Goal: Navigation & Orientation: Understand site structure

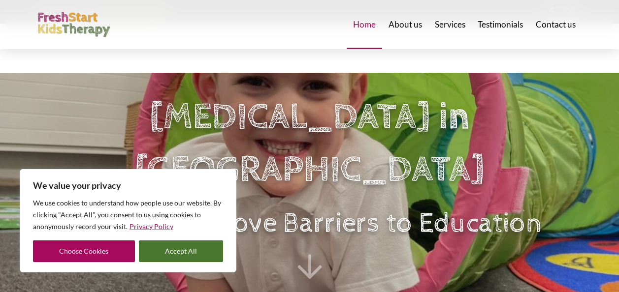
scroll to position [98, 0]
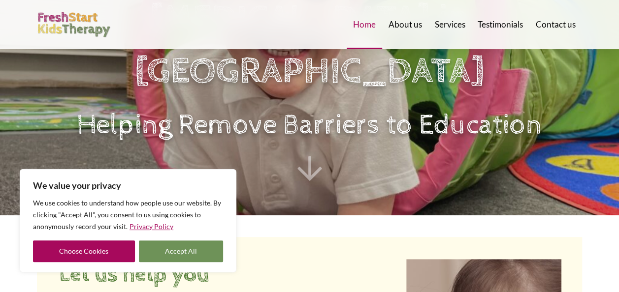
click at [175, 252] on button "Accept All" at bounding box center [181, 252] width 85 height 22
checkbox input "true"
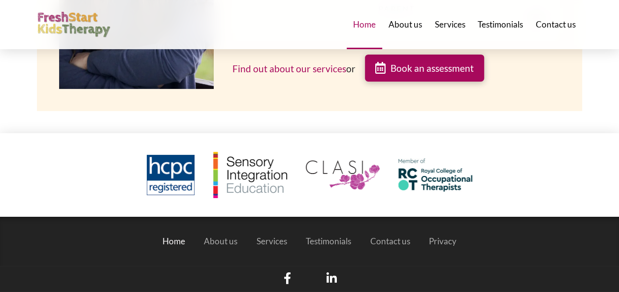
scroll to position [1630, 0]
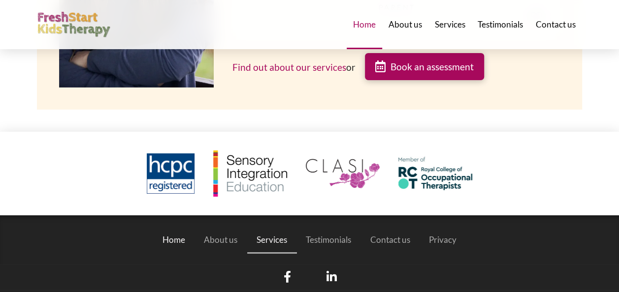
click at [264, 236] on span "Services" at bounding box center [271, 240] width 31 height 8
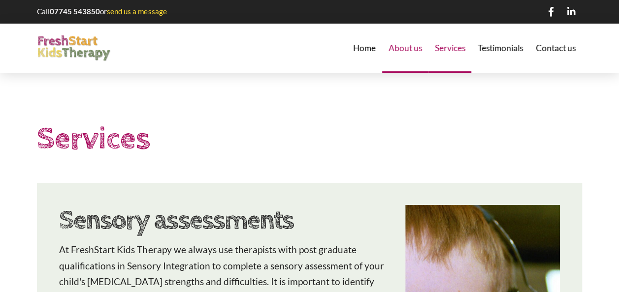
click at [402, 49] on span "About us" at bounding box center [404, 48] width 33 height 8
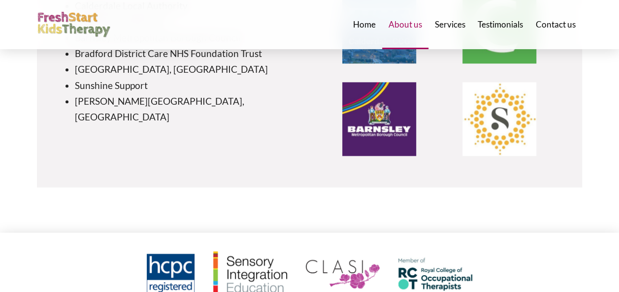
scroll to position [2537, 0]
